Goal: Task Accomplishment & Management: Use online tool/utility

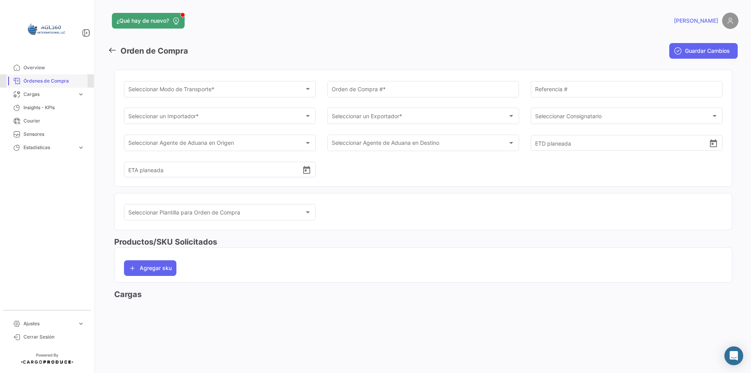
click at [37, 75] on link "Órdenes de Compra" at bounding box center [46, 80] width 81 height 13
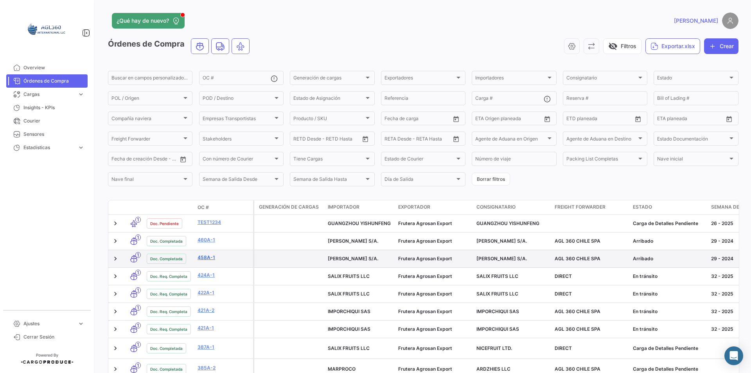
scroll to position [39, 0]
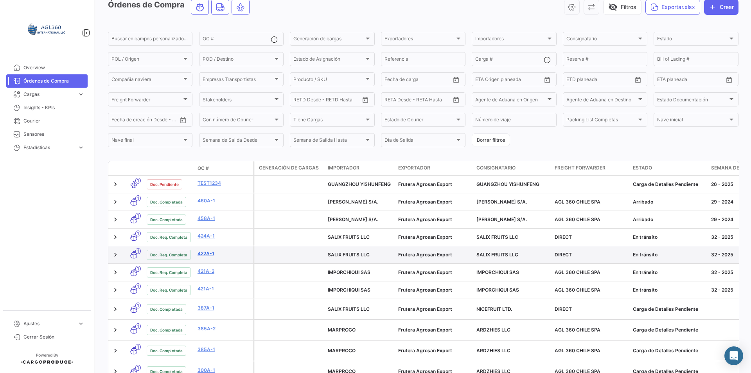
click at [206, 255] on link "422A-1" at bounding box center [224, 253] width 52 height 7
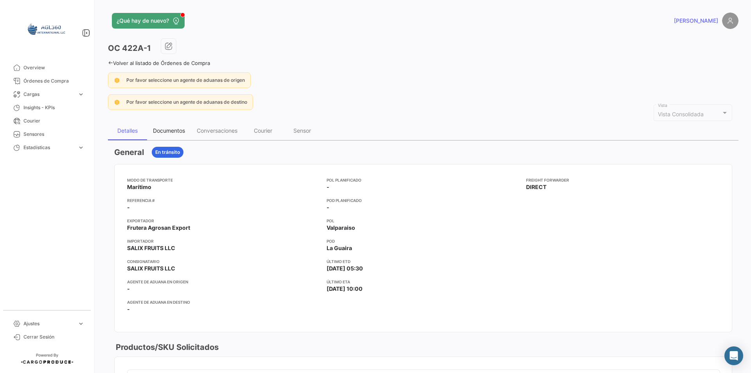
click at [181, 127] on div "Documentos" at bounding box center [169, 130] width 44 height 19
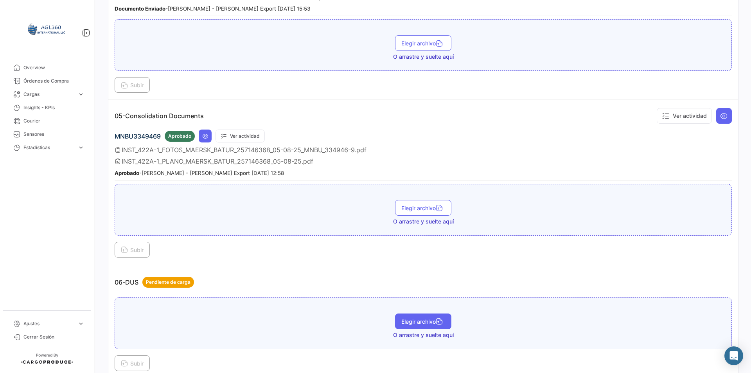
scroll to position [753, 0]
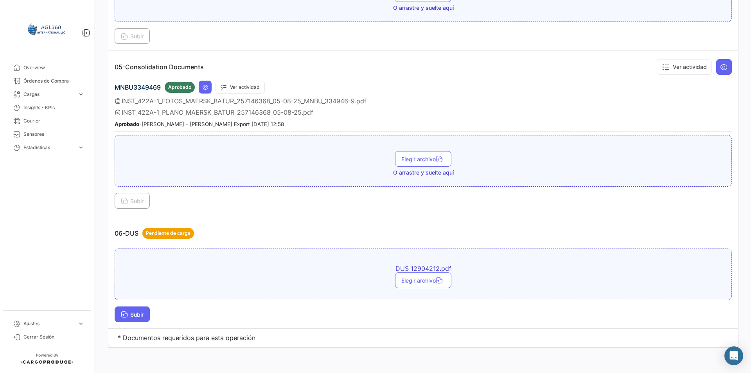
click at [141, 316] on span "Subir" at bounding box center [132, 314] width 23 height 7
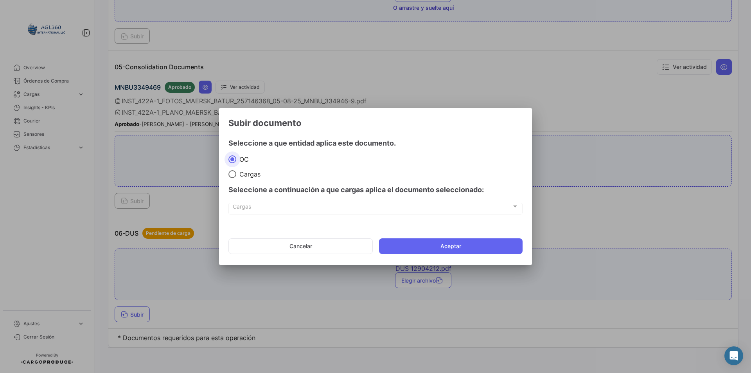
click at [247, 174] on span "Cargas" at bounding box center [248, 174] width 24 height 8
click at [236, 174] on input "Cargas" at bounding box center [232, 174] width 8 height 8
radio input "true"
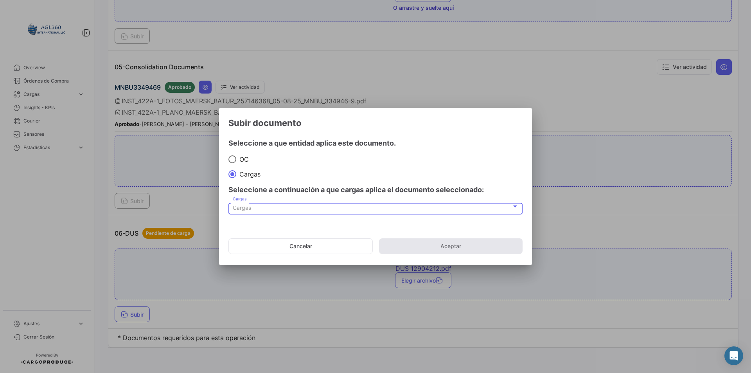
click at [274, 211] on div "Cargas" at bounding box center [372, 208] width 279 height 7
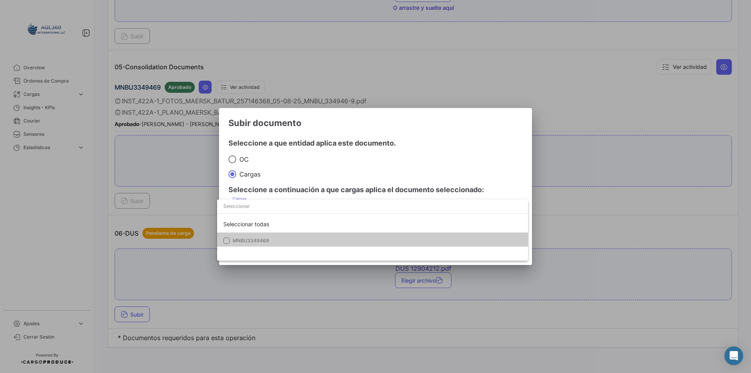
click at [272, 233] on mat-option "MNBU3349469" at bounding box center [372, 240] width 311 height 16
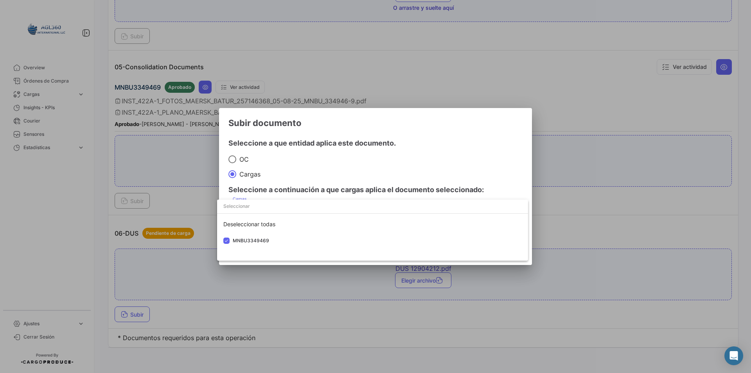
click at [314, 161] on div at bounding box center [375, 186] width 751 height 373
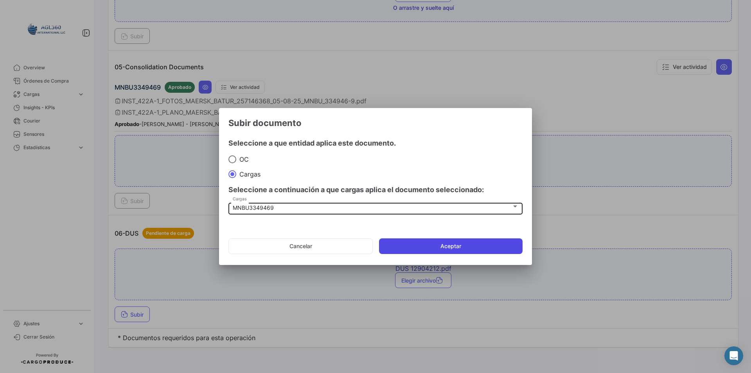
click at [447, 243] on button "Aceptar" at bounding box center [451, 246] width 144 height 16
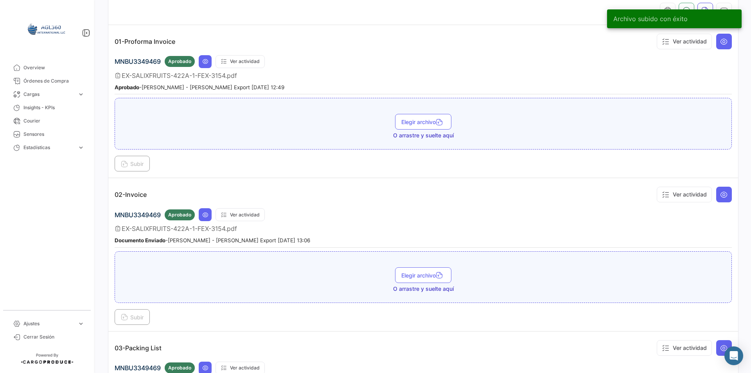
scroll to position [0, 0]
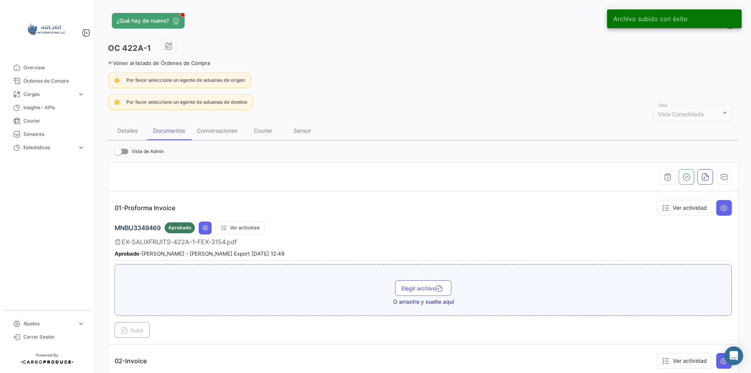
click at [113, 61] on icon at bounding box center [110, 62] width 5 height 5
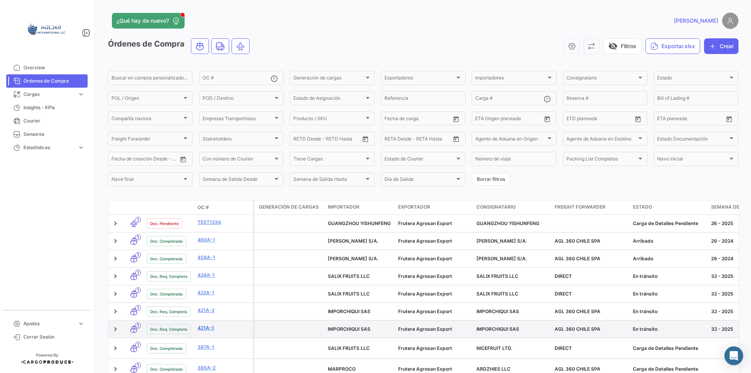
click at [213, 330] on link "421A-1" at bounding box center [224, 327] width 52 height 7
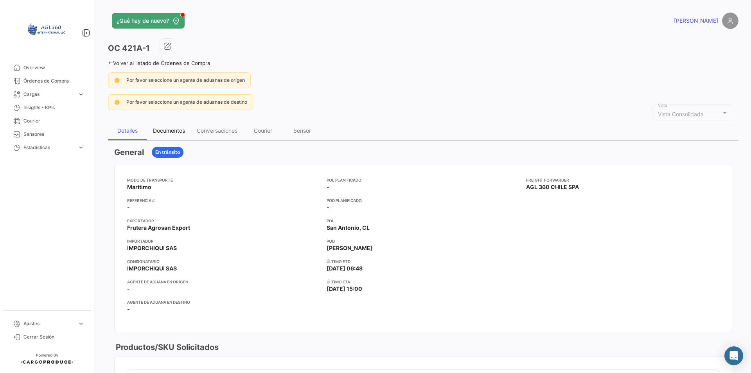
click at [167, 131] on div "Documentos" at bounding box center [169, 130] width 32 height 7
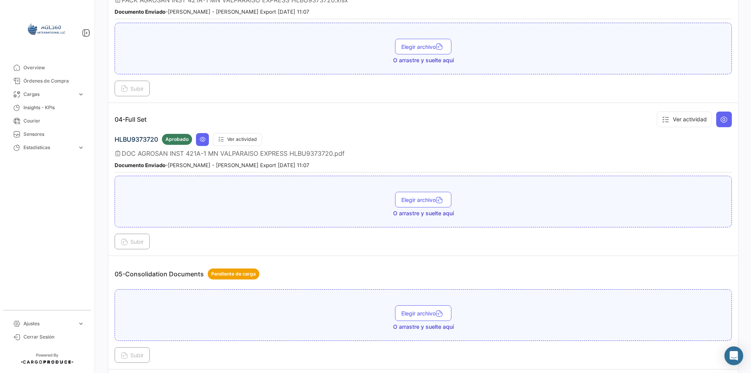
scroll to position [665, 0]
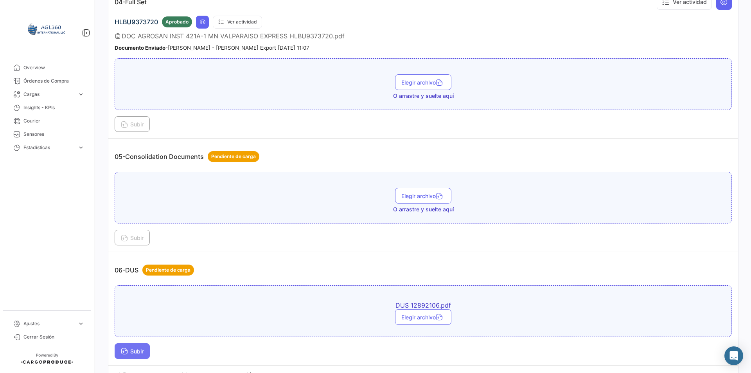
click at [135, 357] on button "Subir" at bounding box center [132, 351] width 35 height 16
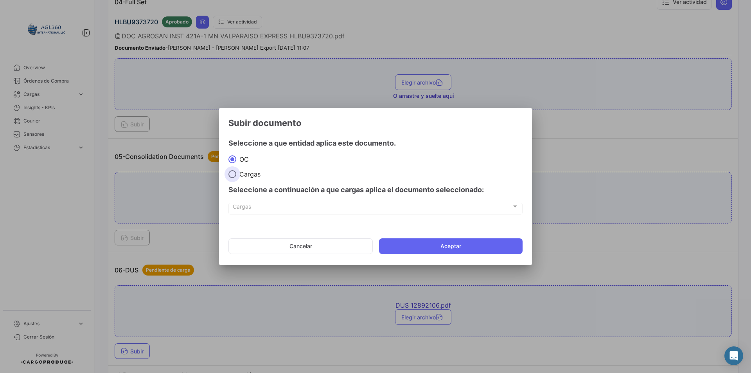
click at [240, 176] on span "Cargas" at bounding box center [248, 174] width 24 height 8
click at [236, 176] on input "Cargas" at bounding box center [232, 174] width 8 height 8
radio input "true"
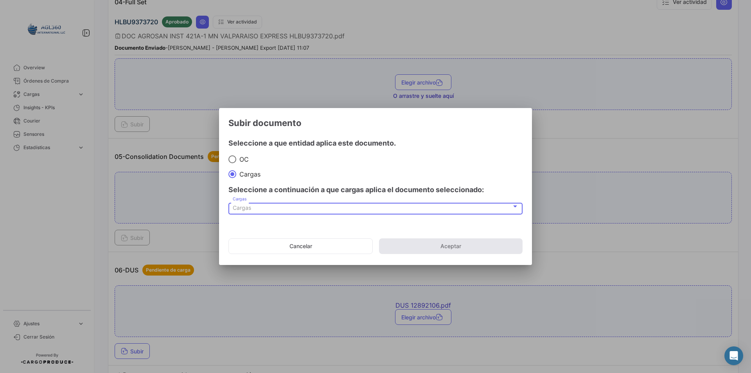
click at [253, 207] on div "Cargas" at bounding box center [372, 208] width 279 height 7
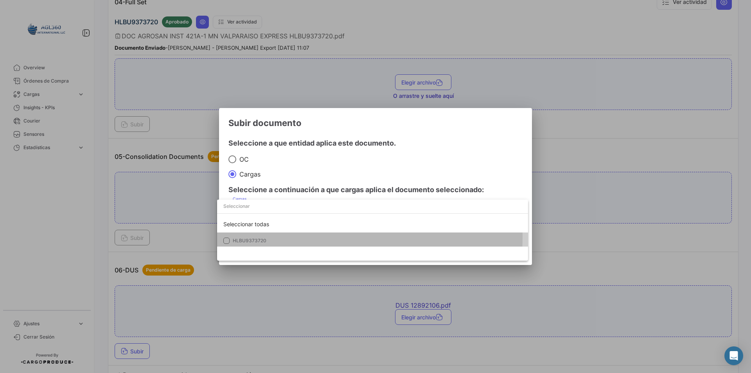
click at [272, 237] on mat-option "HLBU9373720" at bounding box center [372, 240] width 311 height 16
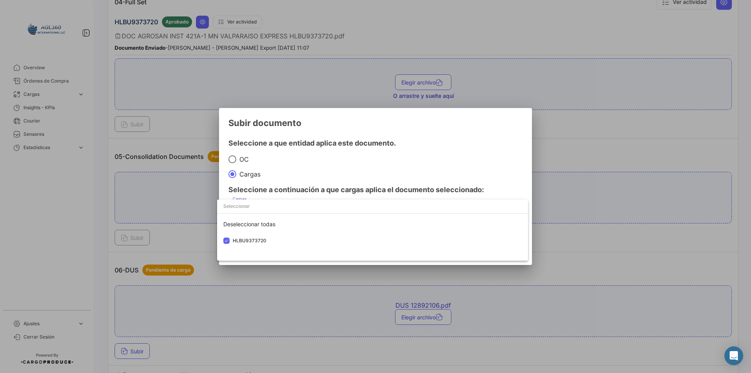
click at [316, 169] on div at bounding box center [375, 186] width 751 height 373
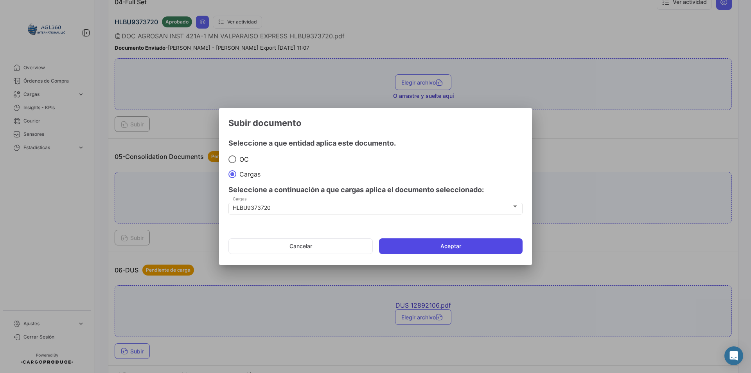
click at [449, 241] on button "Aceptar" at bounding box center [451, 246] width 144 height 16
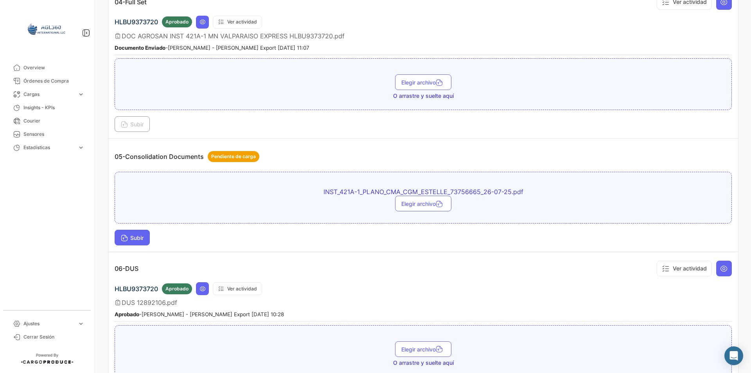
click at [140, 234] on button "Subir" at bounding box center [132, 238] width 35 height 16
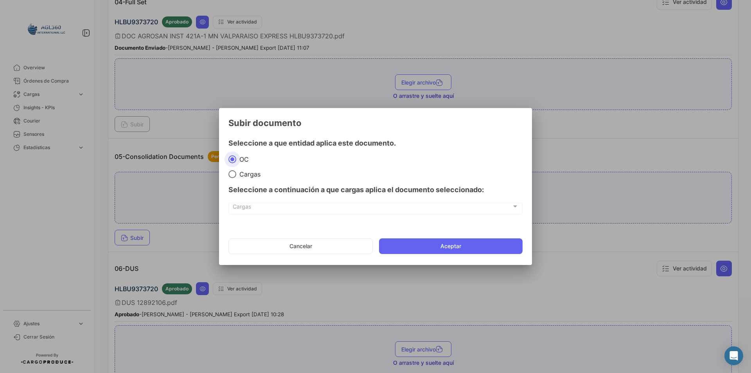
click at [238, 177] on span "Cargas" at bounding box center [248, 174] width 24 height 8
click at [236, 177] on input "Cargas" at bounding box center [232, 174] width 8 height 8
radio input "true"
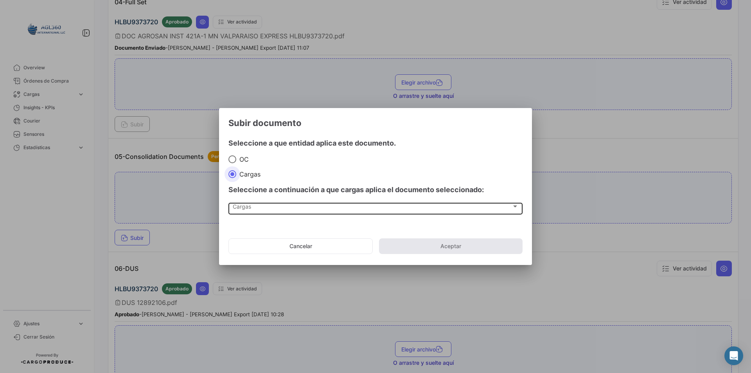
click at [251, 207] on span "Cargas" at bounding box center [372, 208] width 279 height 7
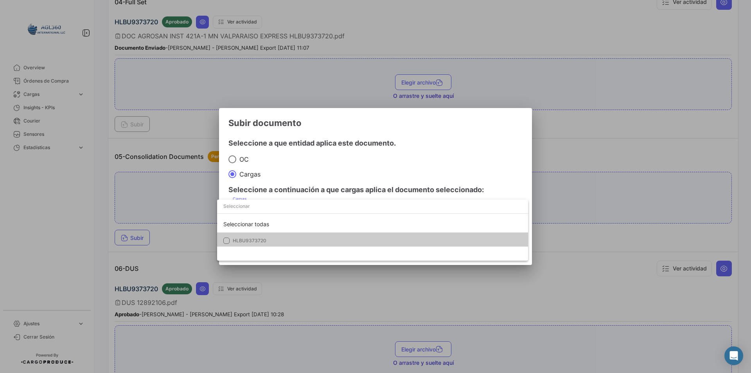
click at [253, 234] on mat-option "HLBU9373720" at bounding box center [372, 240] width 311 height 16
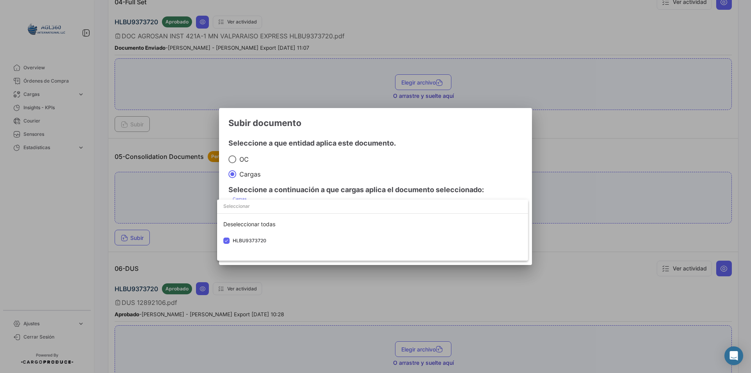
click at [317, 169] on div at bounding box center [375, 186] width 751 height 373
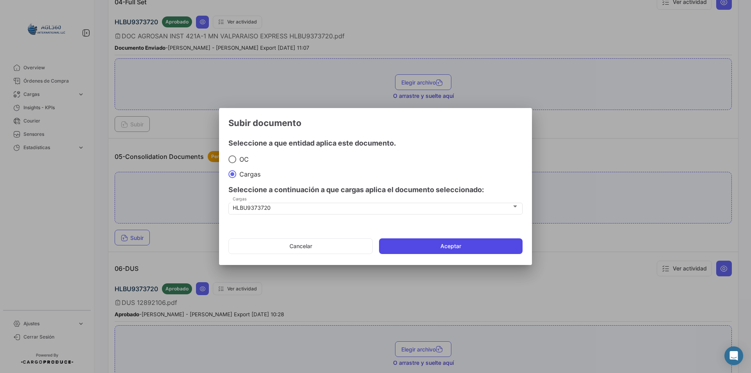
click at [445, 243] on button "Aceptar" at bounding box center [451, 246] width 144 height 16
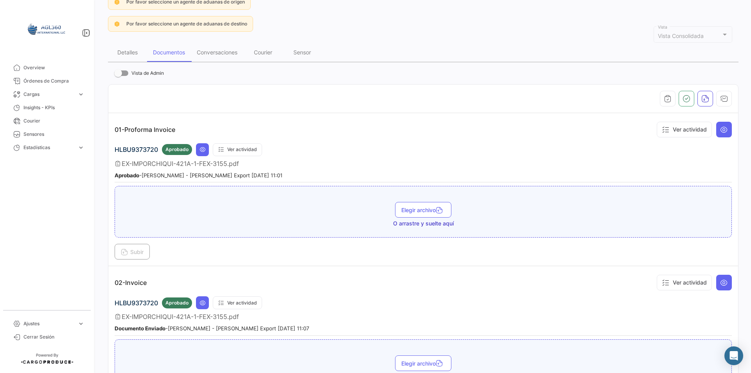
scroll to position [39, 0]
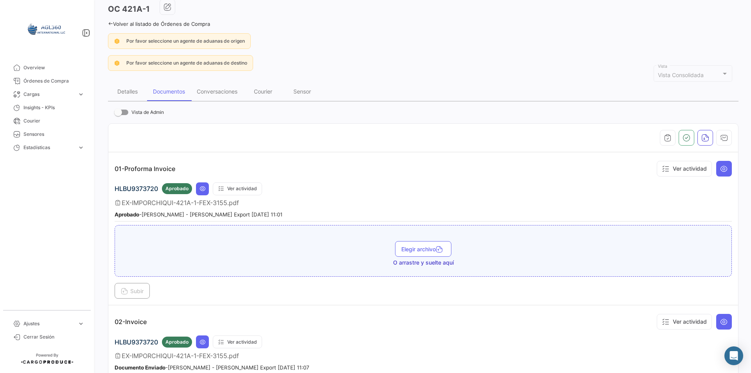
click at [111, 22] on icon at bounding box center [110, 23] width 5 height 5
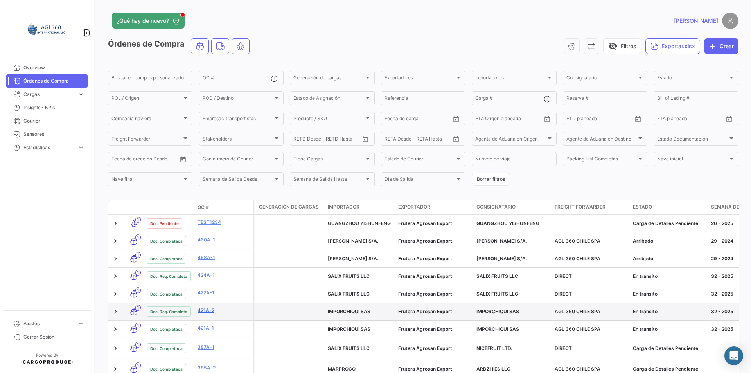
click at [212, 314] on link "421A-2" at bounding box center [224, 310] width 52 height 7
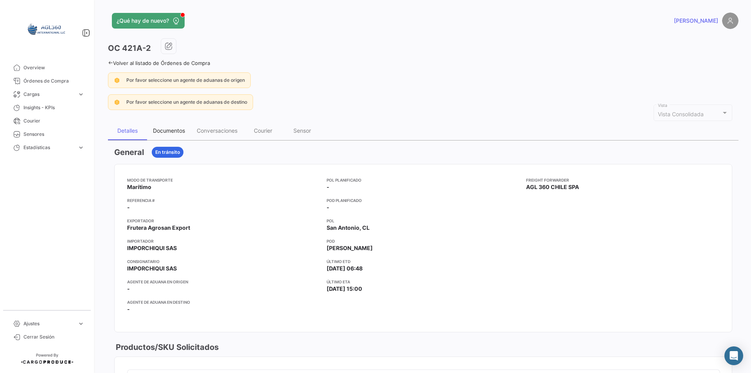
click at [171, 136] on div "Documentos" at bounding box center [169, 130] width 44 height 19
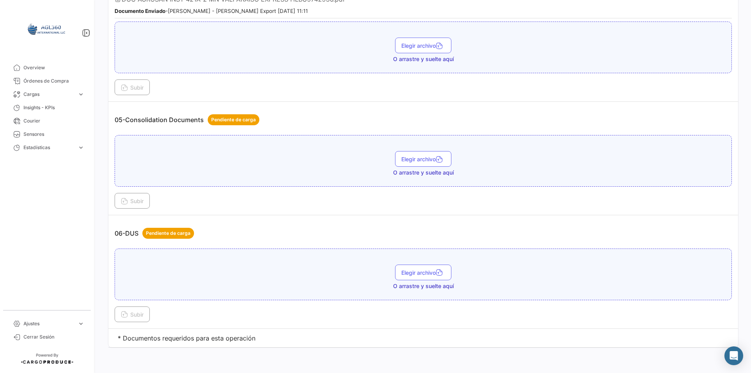
scroll to position [623, 0]
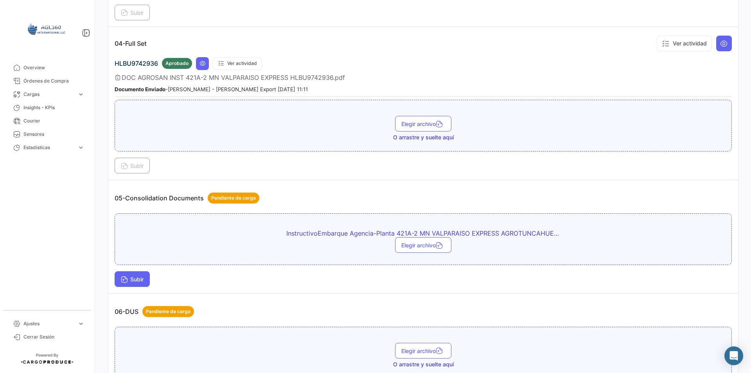
click at [141, 279] on span "Subir" at bounding box center [132, 279] width 23 height 7
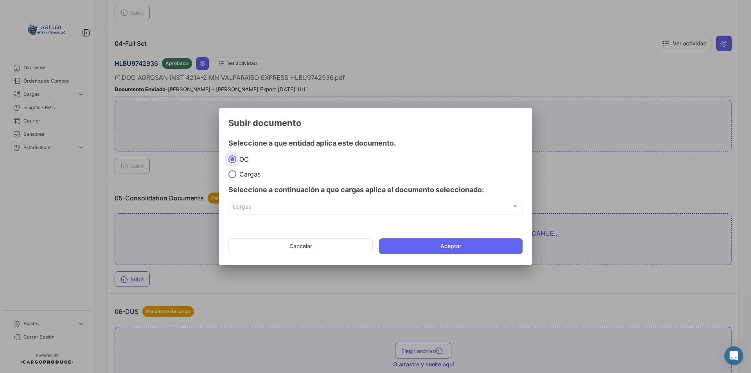
click at [255, 177] on span "Cargas" at bounding box center [248, 174] width 24 height 8
click at [236, 177] on input "Cargas" at bounding box center [232, 174] width 8 height 8
radio input "true"
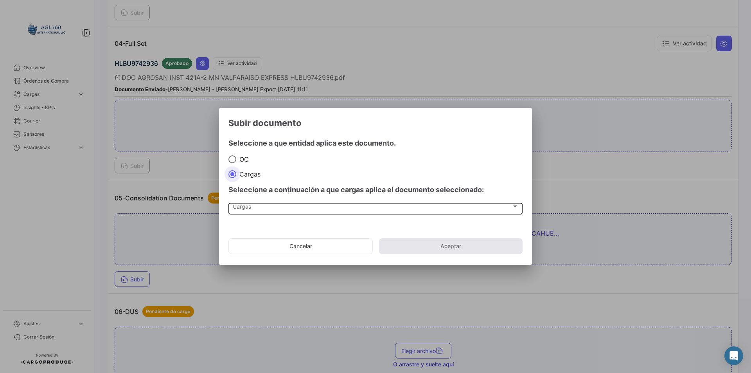
click at [263, 202] on div "Cargas Cargas" at bounding box center [376, 207] width 286 height 13
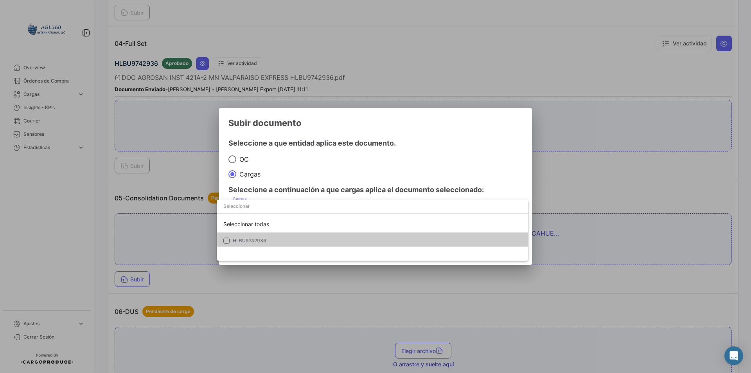
click at [255, 233] on mat-option "HLBU9742936" at bounding box center [372, 240] width 311 height 16
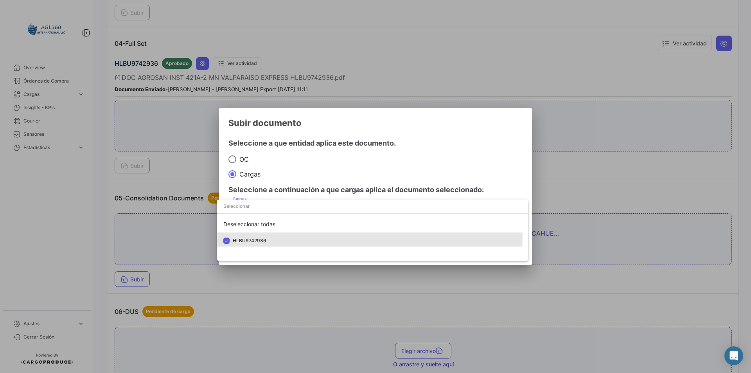
click at [290, 171] on div at bounding box center [375, 186] width 751 height 373
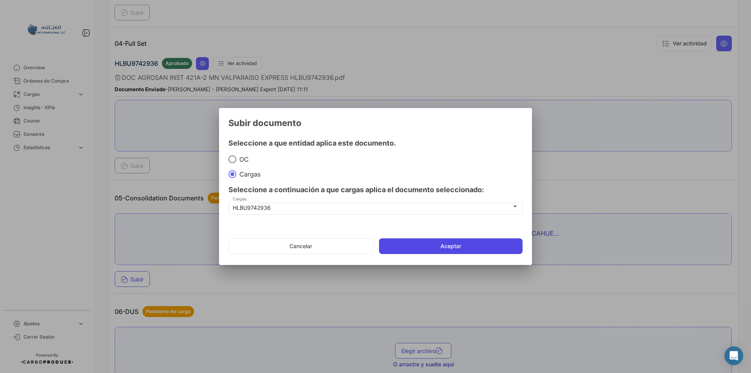
click at [462, 253] on button "Aceptar" at bounding box center [451, 246] width 144 height 16
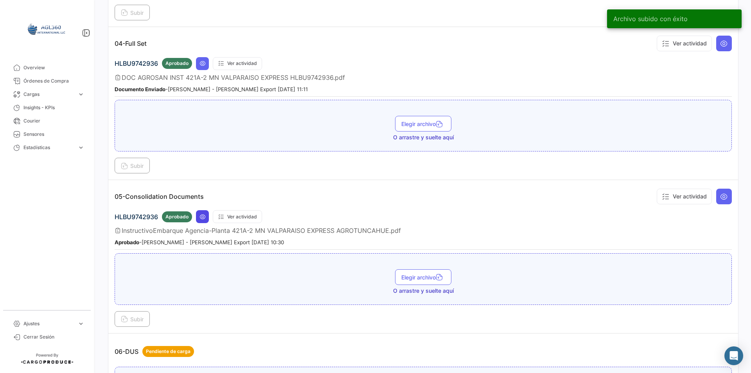
click at [206, 218] on button at bounding box center [202, 216] width 13 height 13
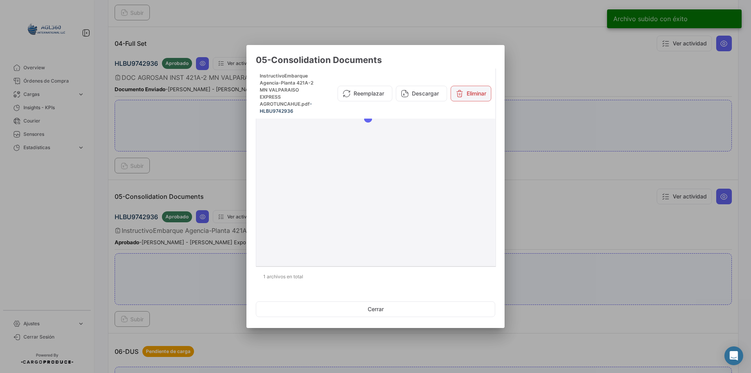
click at [466, 95] on button "Eliminar" at bounding box center [471, 94] width 41 height 16
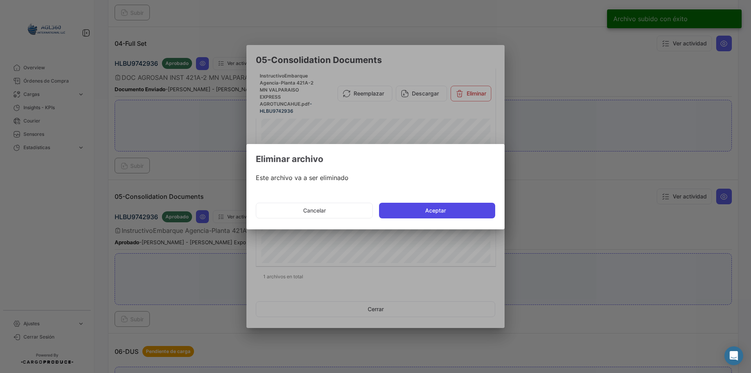
click at [433, 209] on button "Aceptar" at bounding box center [437, 211] width 116 height 16
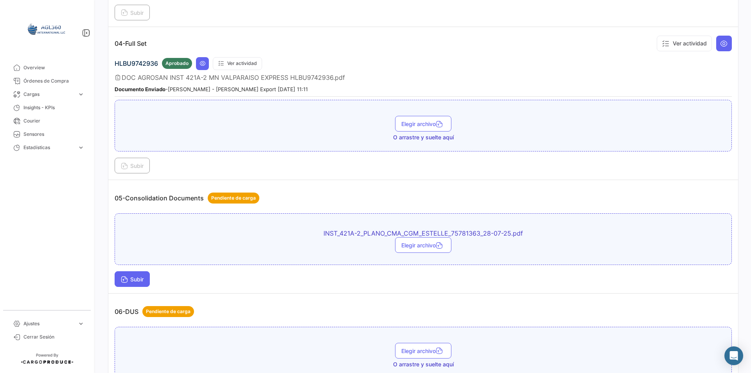
click at [137, 279] on span "Subir" at bounding box center [132, 279] width 23 height 7
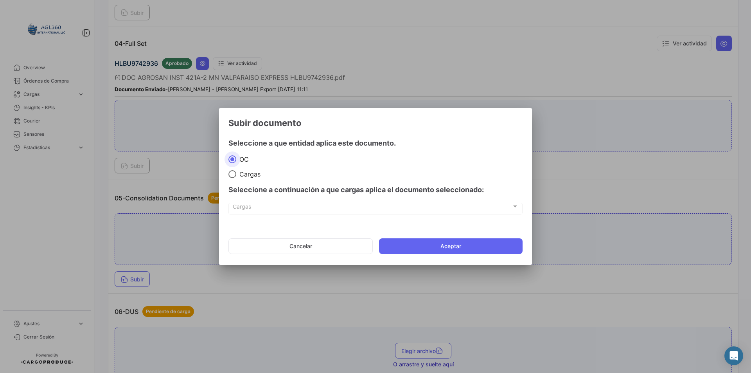
click at [241, 173] on span "Cargas" at bounding box center [248, 174] width 24 height 8
click at [236, 173] on input "Cargas" at bounding box center [232, 174] width 8 height 8
radio input "true"
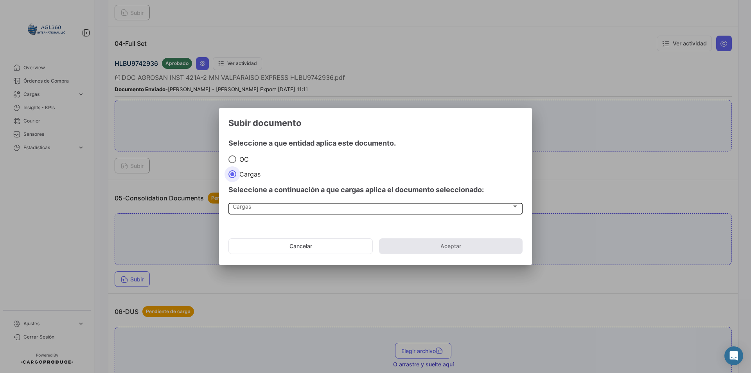
click at [262, 204] on div "Cargas Cargas" at bounding box center [376, 207] width 286 height 13
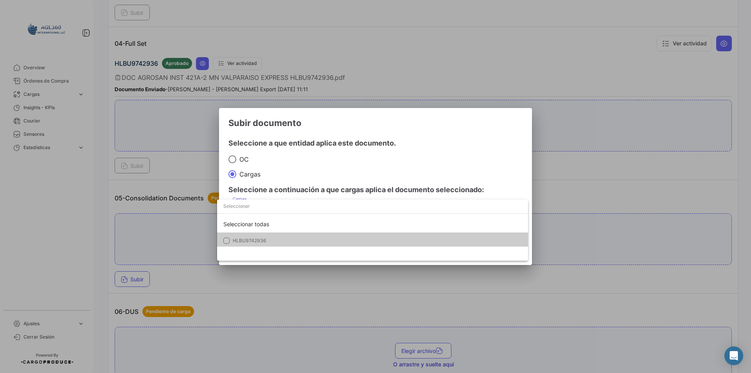
click at [269, 241] on span "HLBU9742936" at bounding box center [288, 240] width 110 height 7
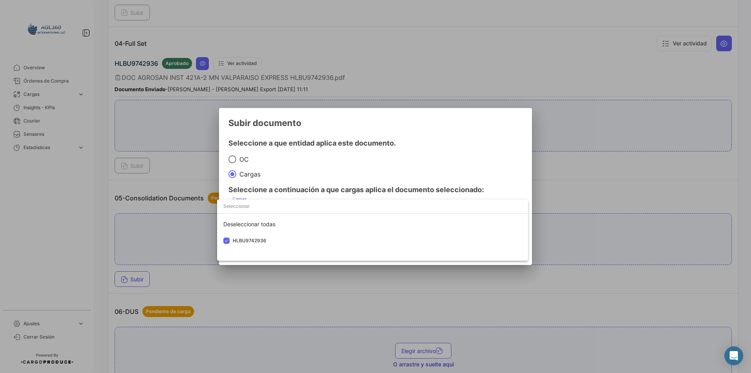
click at [344, 163] on div at bounding box center [375, 186] width 751 height 373
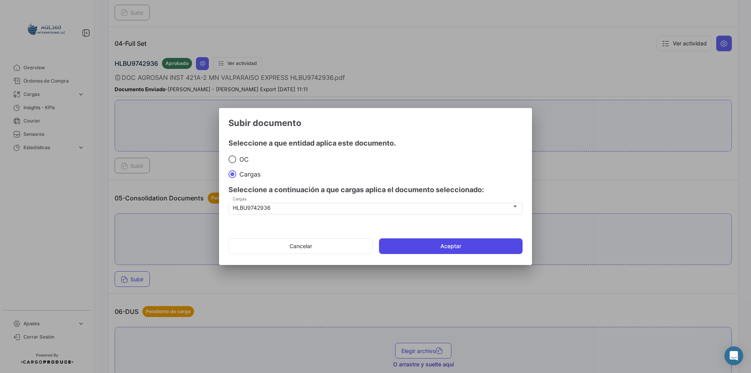
click at [464, 242] on button "Aceptar" at bounding box center [451, 246] width 144 height 16
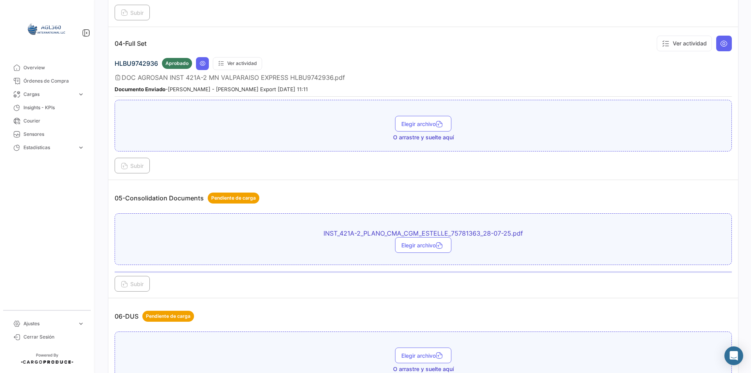
scroll to position [702, 0]
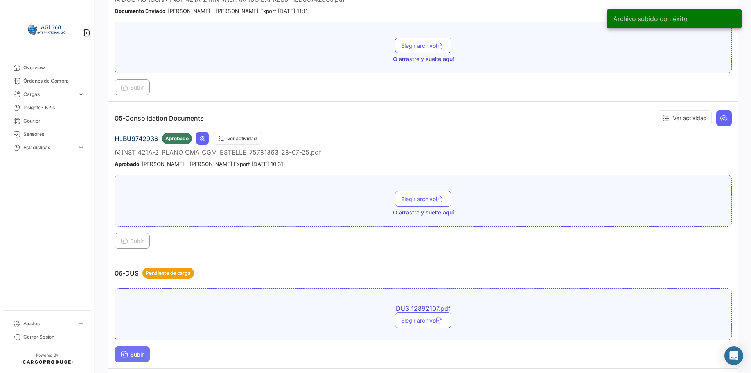
click at [143, 347] on button "Subir" at bounding box center [132, 354] width 35 height 16
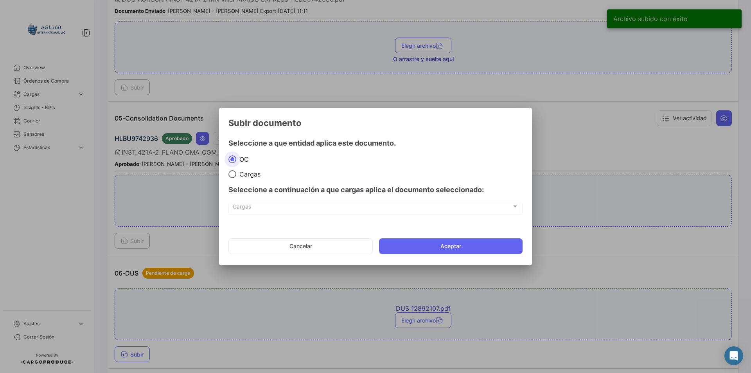
click at [253, 172] on span "Cargas" at bounding box center [248, 174] width 24 height 8
click at [236, 172] on input "Cargas" at bounding box center [232, 174] width 8 height 8
radio input "true"
click at [265, 199] on div "Seleccione a continuación a que cargas aplica el documento seleccionado:" at bounding box center [375, 189] width 294 height 23
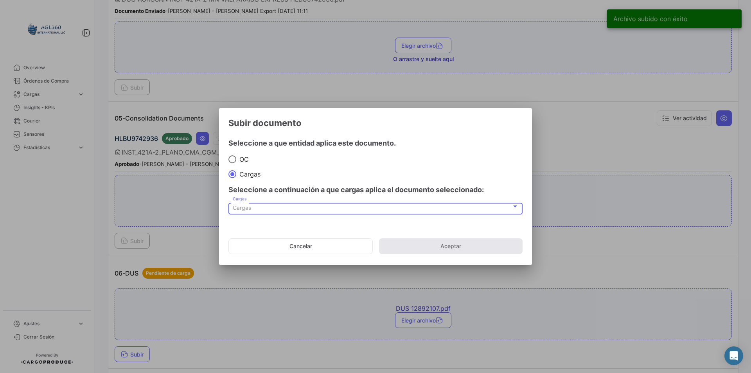
click at [264, 206] on div "Cargas" at bounding box center [372, 208] width 279 height 7
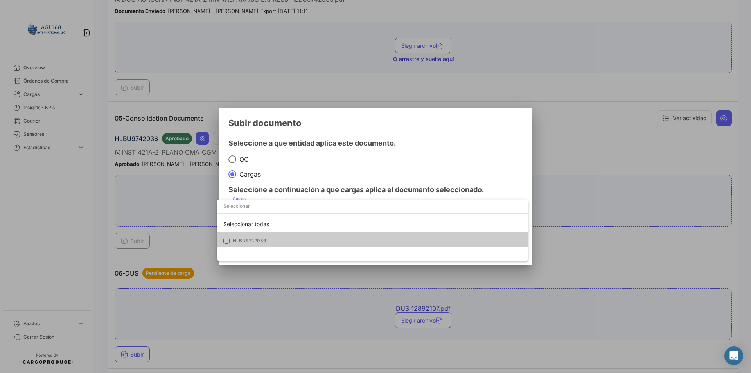
click at [267, 233] on mat-option "HLBU9742936" at bounding box center [372, 240] width 311 height 16
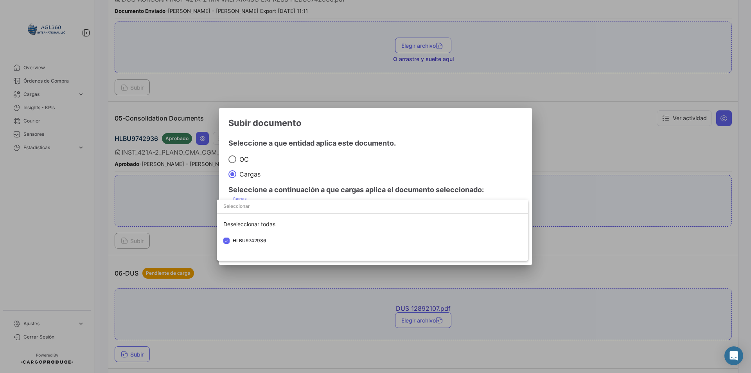
click at [296, 163] on div at bounding box center [375, 186] width 751 height 373
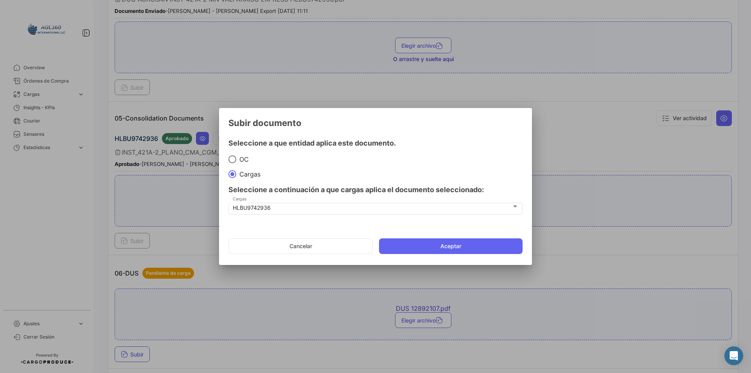
click at [426, 235] on mat-dialog-actions "Cancelar Aceptar" at bounding box center [375, 246] width 294 height 27
click at [426, 237] on mat-dialog-actions "Cancelar Aceptar" at bounding box center [375, 246] width 294 height 27
click at [425, 239] on button "Aceptar" at bounding box center [451, 246] width 144 height 16
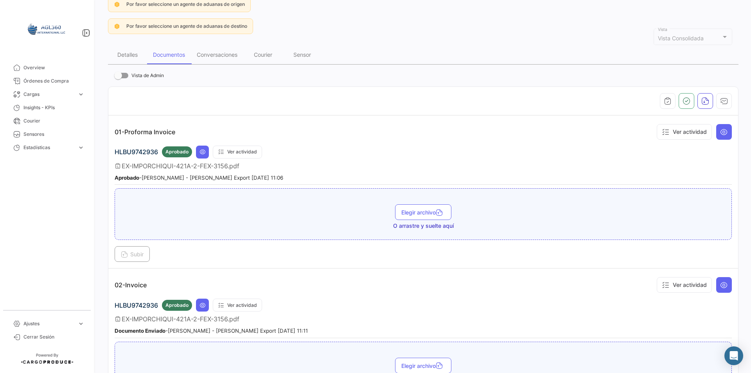
scroll to position [0, 0]
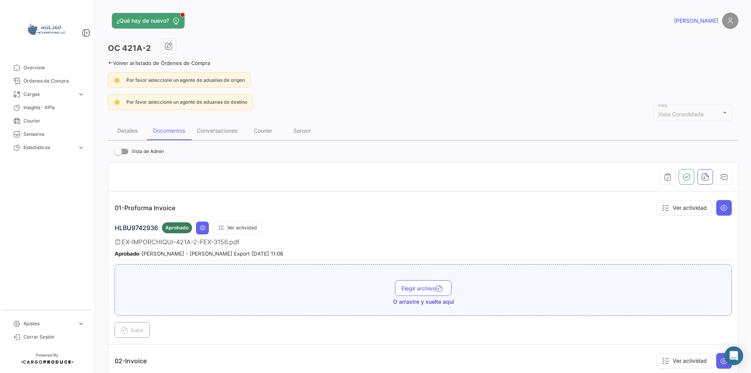
click at [110, 63] on icon at bounding box center [110, 62] width 5 height 5
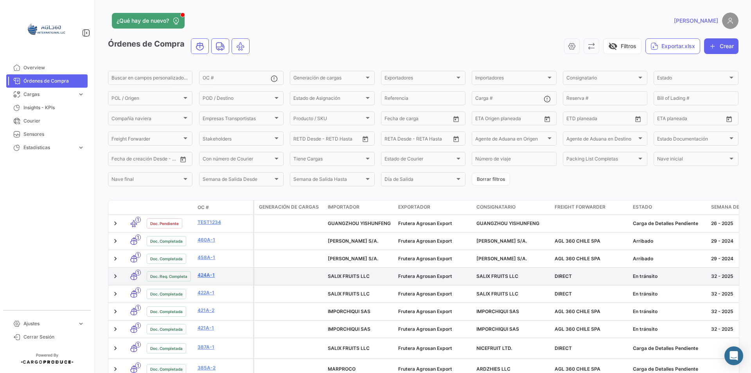
click at [209, 278] on link "424A-1" at bounding box center [224, 274] width 52 height 7
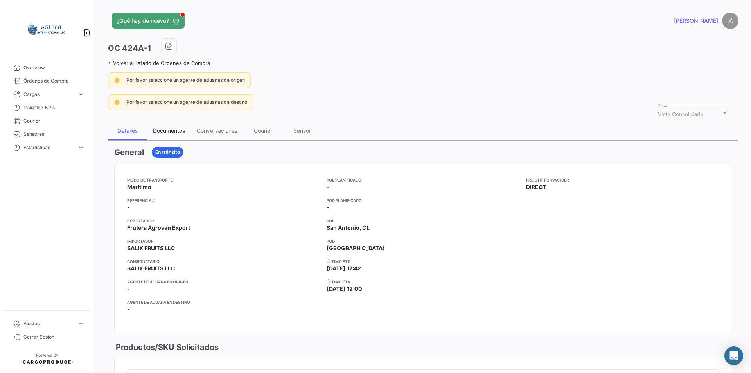
click at [178, 129] on div "Documentos" at bounding box center [169, 130] width 32 height 7
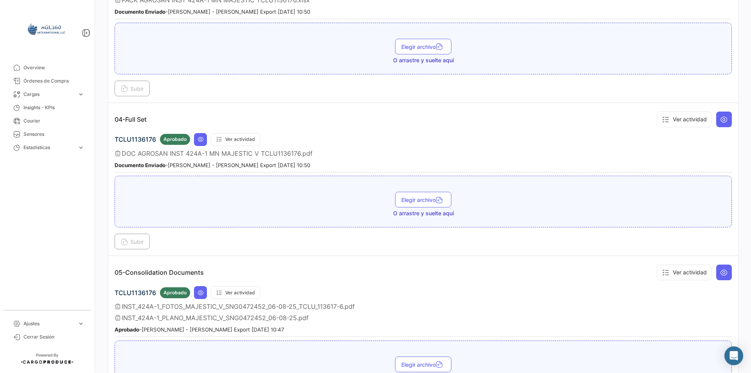
scroll to position [753, 0]
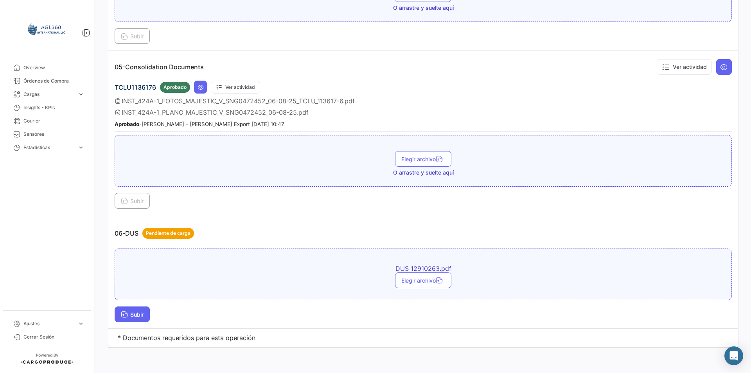
click at [147, 314] on button "Subir" at bounding box center [132, 314] width 35 height 16
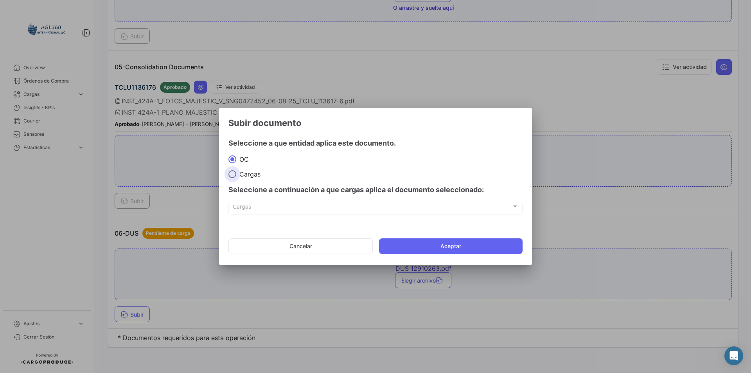
click at [244, 176] on span "Cargas" at bounding box center [248, 174] width 24 height 8
click at [236, 176] on input "Cargas" at bounding box center [232, 174] width 8 height 8
radio input "true"
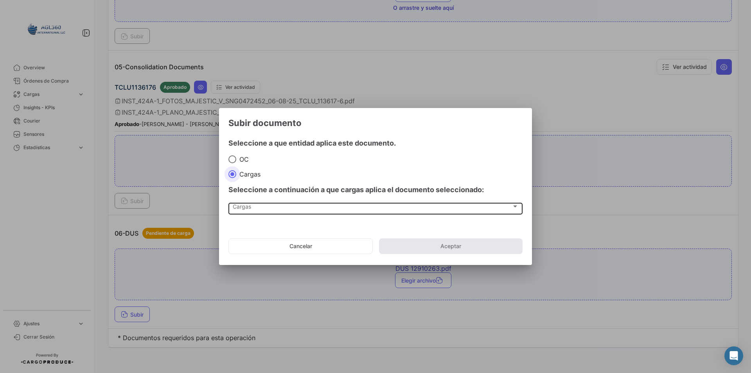
click at [264, 209] on div "Cargas" at bounding box center [372, 208] width 279 height 7
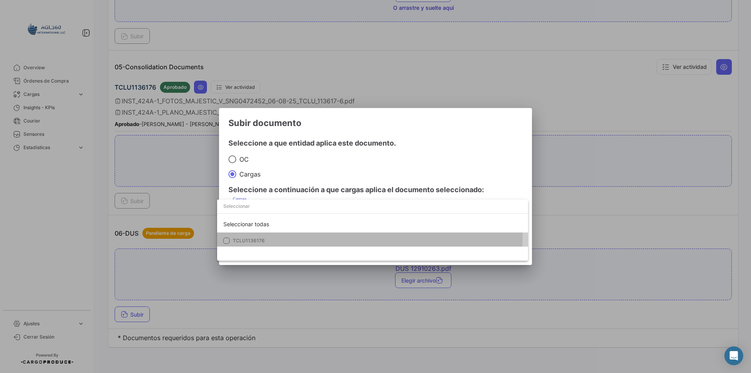
click at [263, 238] on span "TCLU1136176" at bounding box center [249, 240] width 32 height 6
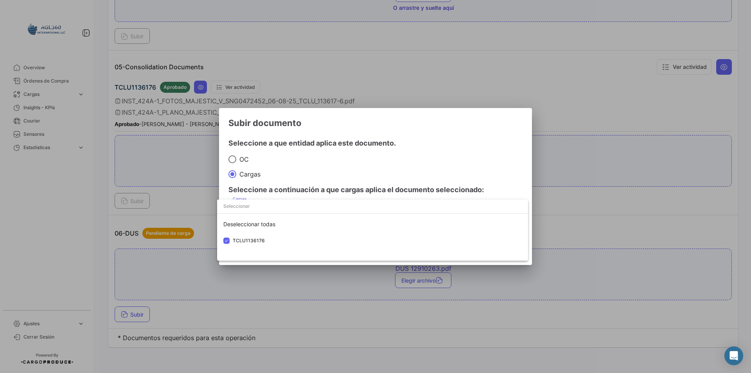
click at [307, 167] on div at bounding box center [375, 186] width 751 height 373
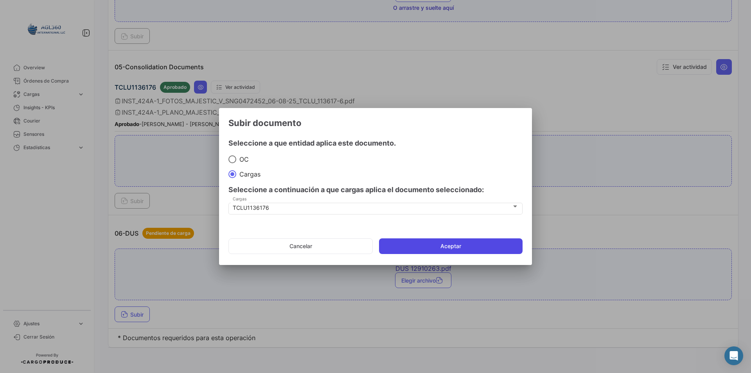
click at [435, 244] on button "Aceptar" at bounding box center [451, 246] width 144 height 16
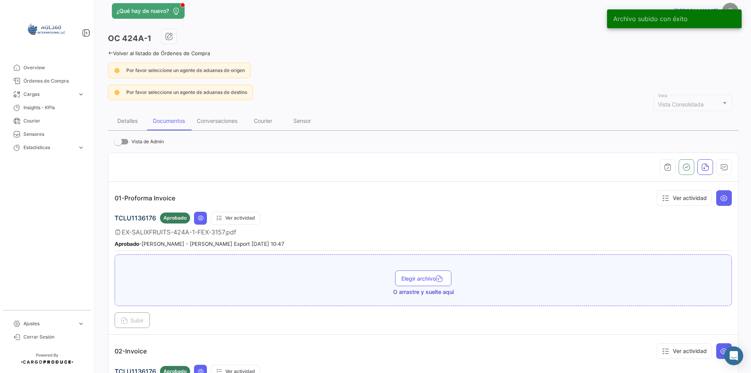
scroll to position [0, 0]
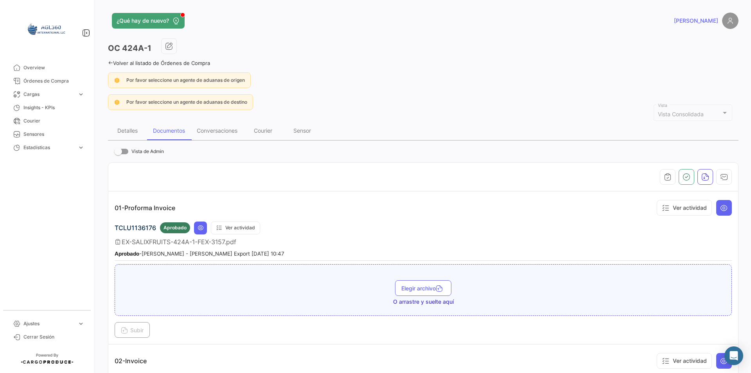
click at [113, 64] on link "Volver al listado de Órdenes de Compra" at bounding box center [159, 63] width 102 height 6
